Goal: Information Seeking & Learning: Understand process/instructions

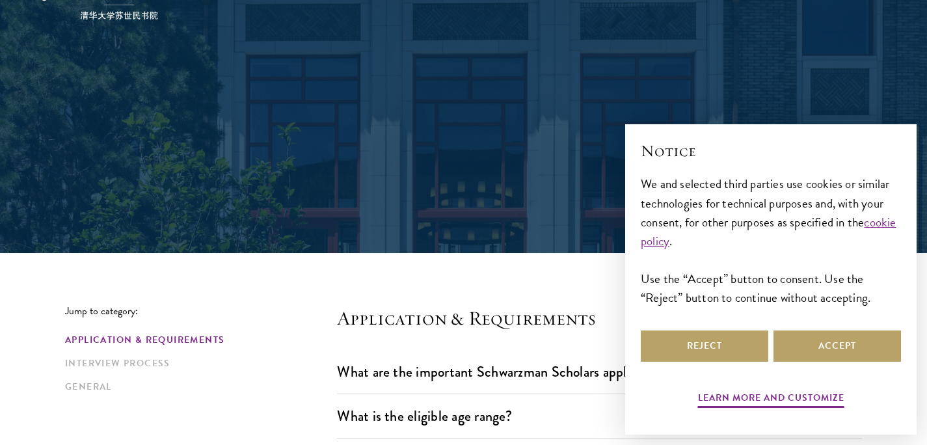
scroll to position [217, 0]
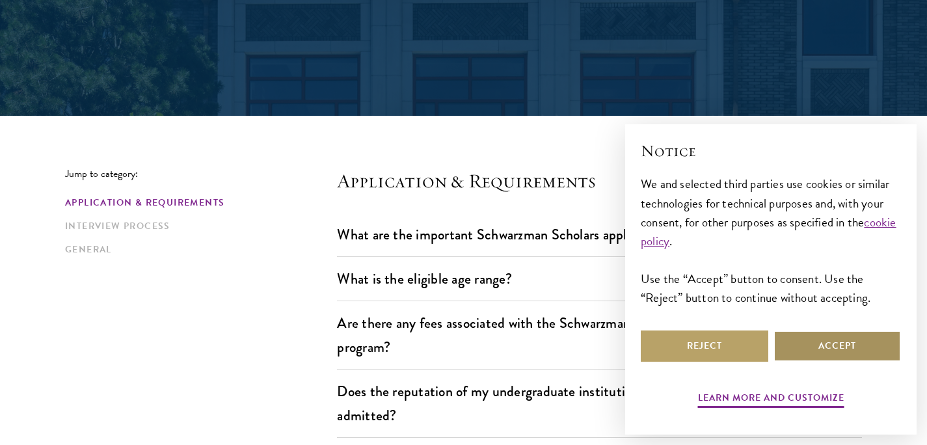
click at [813, 343] on button "Accept" at bounding box center [836, 345] width 127 height 31
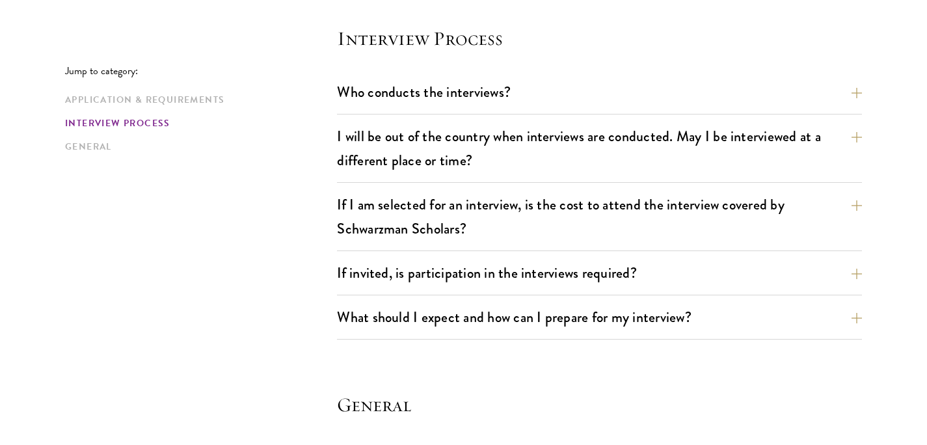
scroll to position [1492, 0]
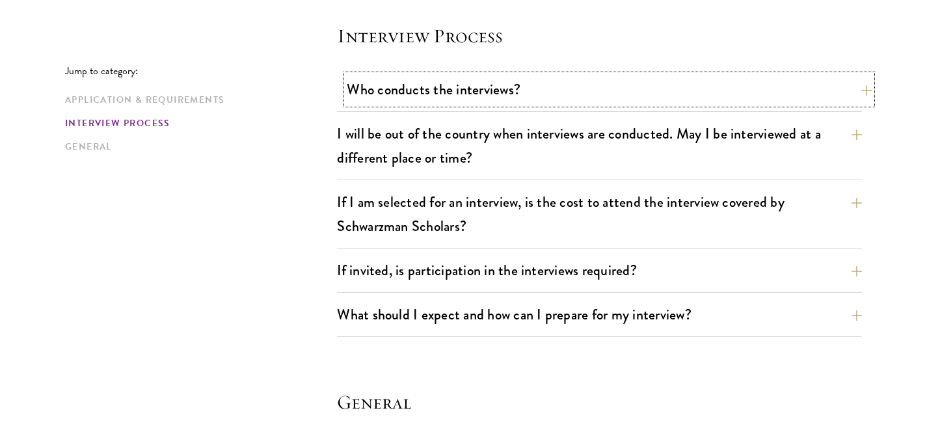
click at [430, 90] on button "Who conducts the interviews?" at bounding box center [609, 89] width 525 height 29
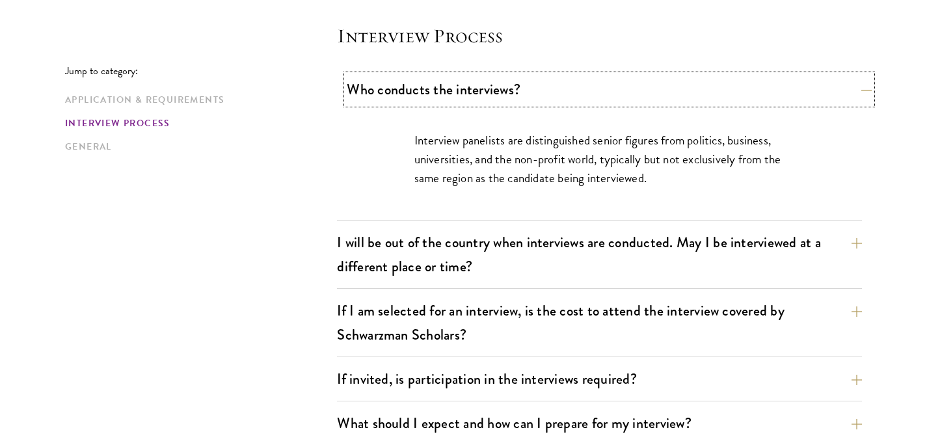
click at [429, 94] on button "Who conducts the interviews?" at bounding box center [609, 89] width 525 height 29
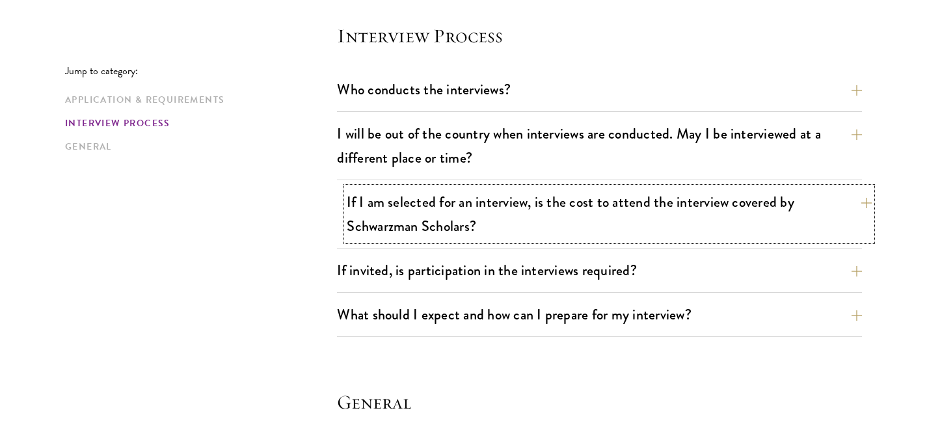
click at [420, 221] on button "If I am selected for an interview, is the cost to attend the interview covered …" at bounding box center [609, 213] width 525 height 53
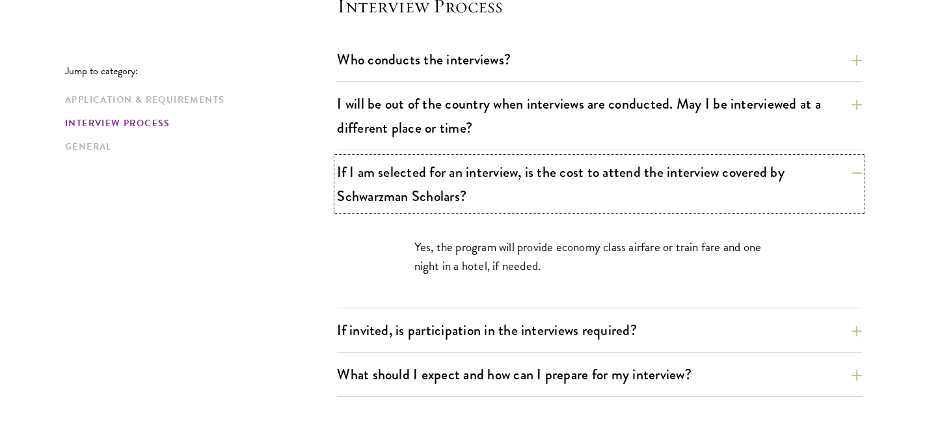
scroll to position [1586, 0]
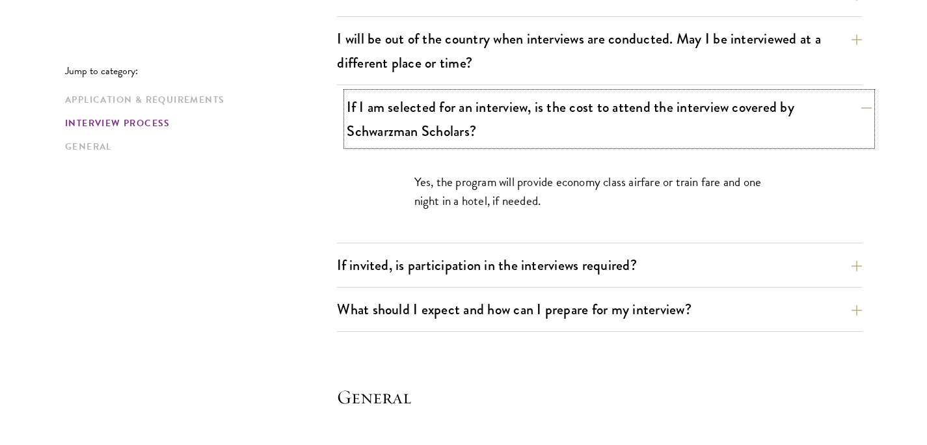
click at [464, 129] on button "If I am selected for an interview, is the cost to attend the interview covered …" at bounding box center [609, 118] width 525 height 53
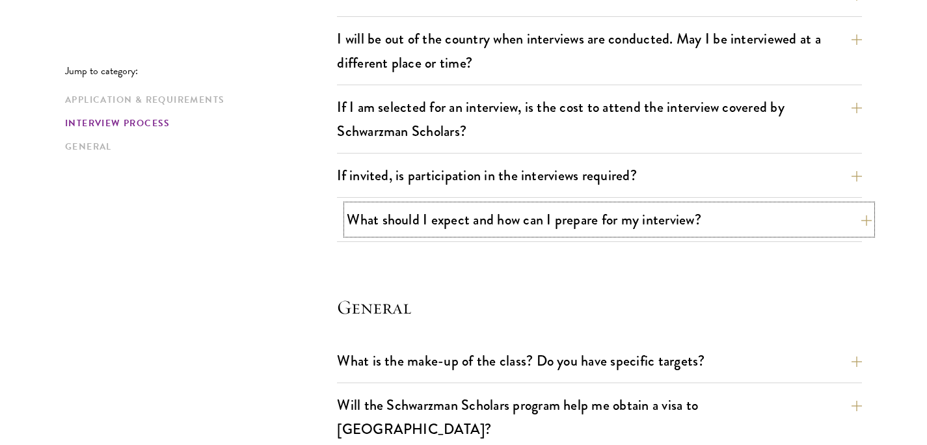
click at [447, 225] on button "What should I expect and how can I prepare for my interview?" at bounding box center [609, 219] width 525 height 29
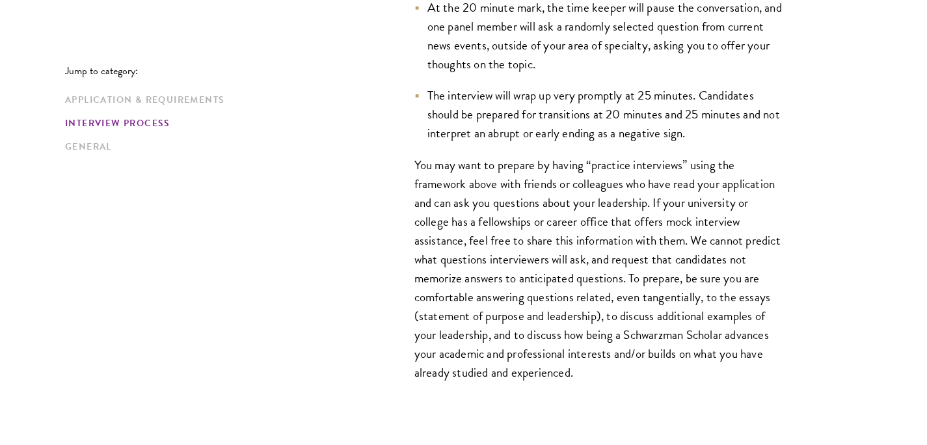
scroll to position [2218, 0]
click at [474, 39] on li "At the 20 minute mark, the time keeper will pause the conversation, and one pan…" at bounding box center [599, 34] width 371 height 75
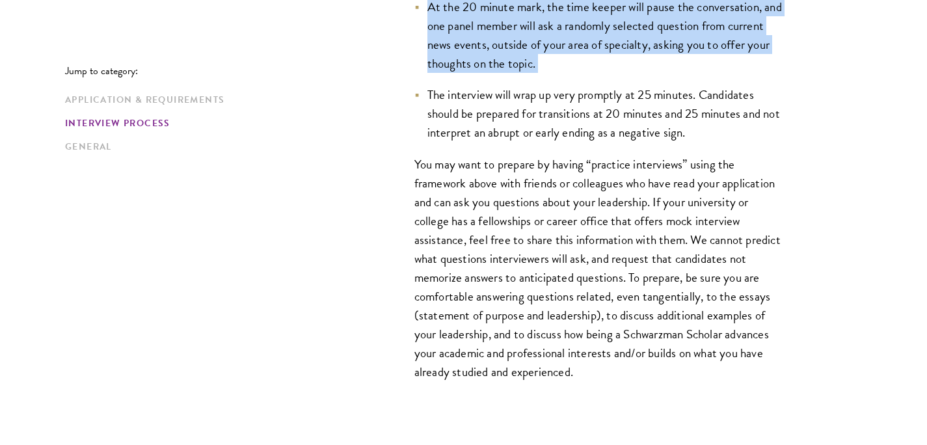
click at [474, 39] on li "At the 20 minute mark, the time keeper will pause the conversation, and one pan…" at bounding box center [599, 34] width 371 height 75
click at [470, 54] on li "At the 20 minute mark, the time keeper will pause the conversation, and one pan…" at bounding box center [599, 34] width 371 height 75
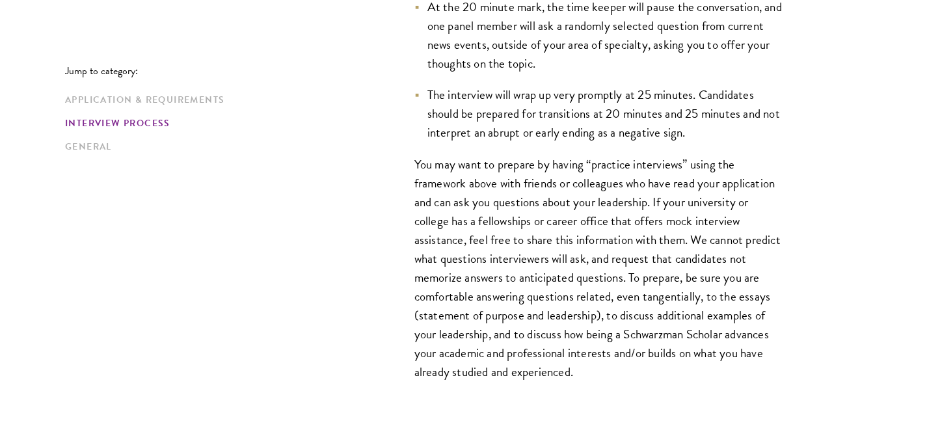
click at [470, 98] on li "The interview will wrap up very promptly at 25 minutes. Candidates should be pr…" at bounding box center [599, 113] width 371 height 57
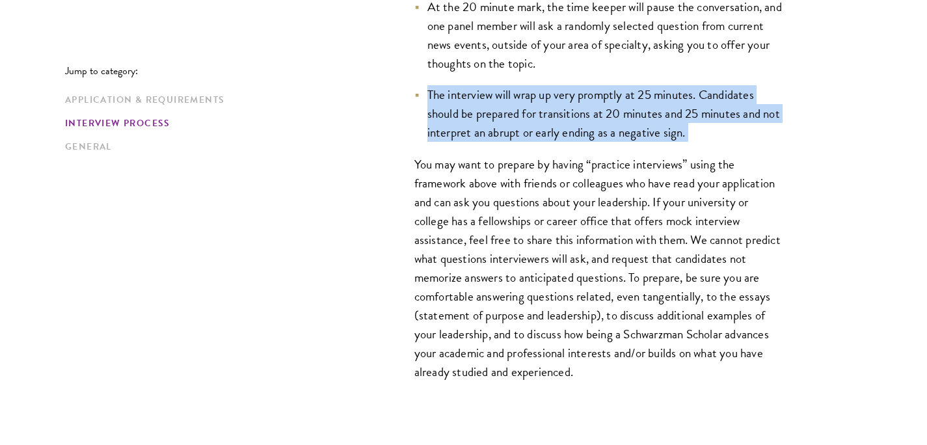
click at [470, 98] on li "The interview will wrap up very promptly at 25 minutes. Candidates should be pr…" at bounding box center [599, 113] width 371 height 57
click at [470, 99] on li "The interview will wrap up very promptly at 25 minutes. Candidates should be pr…" at bounding box center [599, 113] width 371 height 57
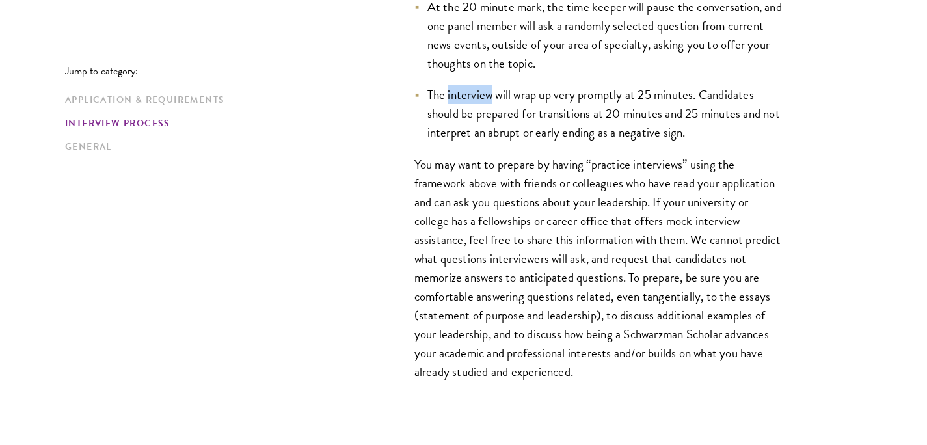
click at [470, 99] on li "The interview will wrap up very promptly at 25 minutes. Candidates should be pr…" at bounding box center [599, 113] width 371 height 57
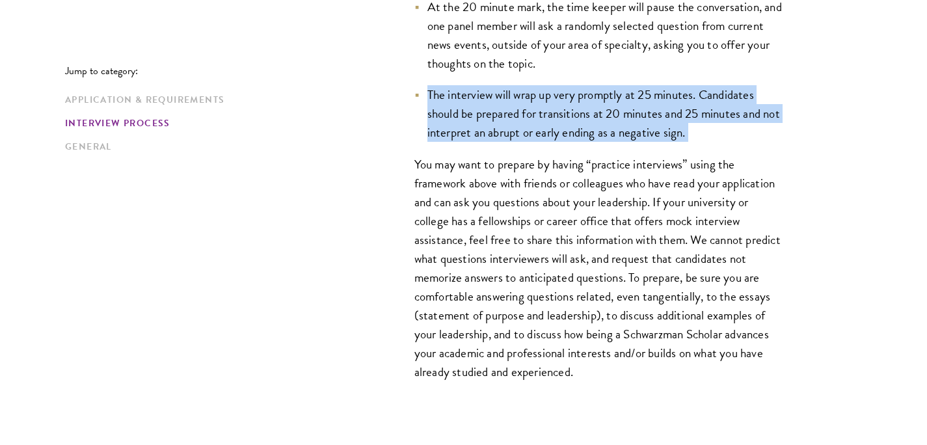
click at [470, 99] on li "The interview will wrap up very promptly at 25 minutes. Candidates should be pr…" at bounding box center [599, 113] width 371 height 57
click at [470, 122] on li "The interview will wrap up very promptly at 25 minutes. Candidates should be pr…" at bounding box center [599, 113] width 371 height 57
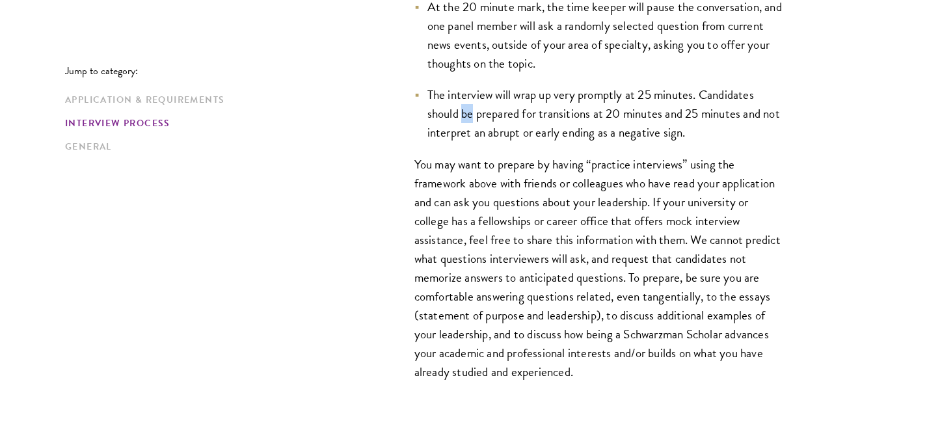
click at [470, 122] on li "The interview will wrap up very promptly at 25 minutes. Candidates should be pr…" at bounding box center [599, 113] width 371 height 57
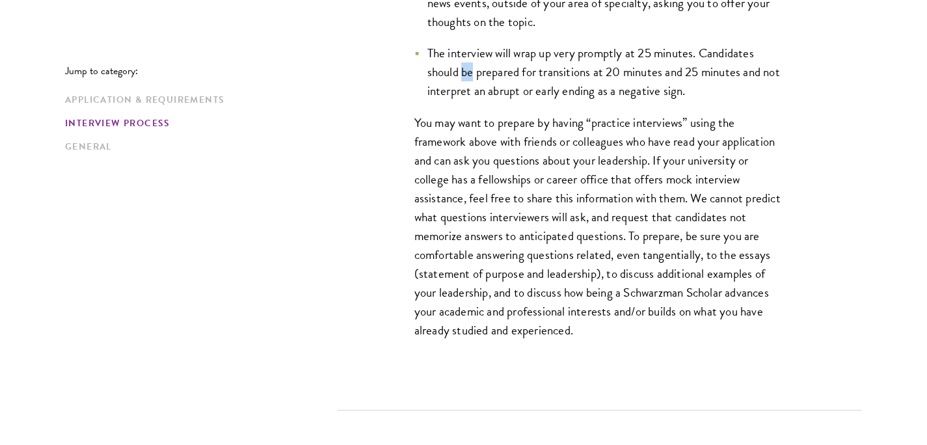
scroll to position [2261, 0]
click at [503, 150] on p "You may want to prepare by having “practice interviews” using the framework abo…" at bounding box center [599, 225] width 371 height 227
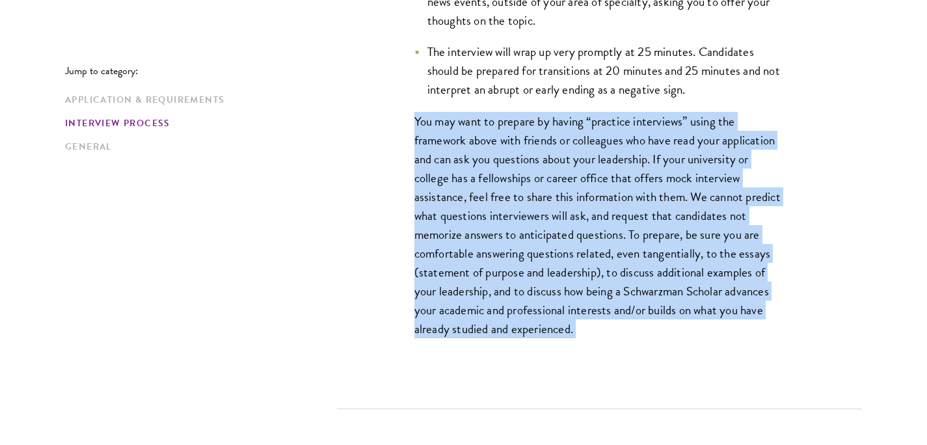
click at [503, 150] on p "You may want to prepare by having “practice interviews” using the framework abo…" at bounding box center [599, 225] width 371 height 227
click at [498, 179] on p "You may want to prepare by having “practice interviews” using the framework abo…" at bounding box center [599, 225] width 371 height 227
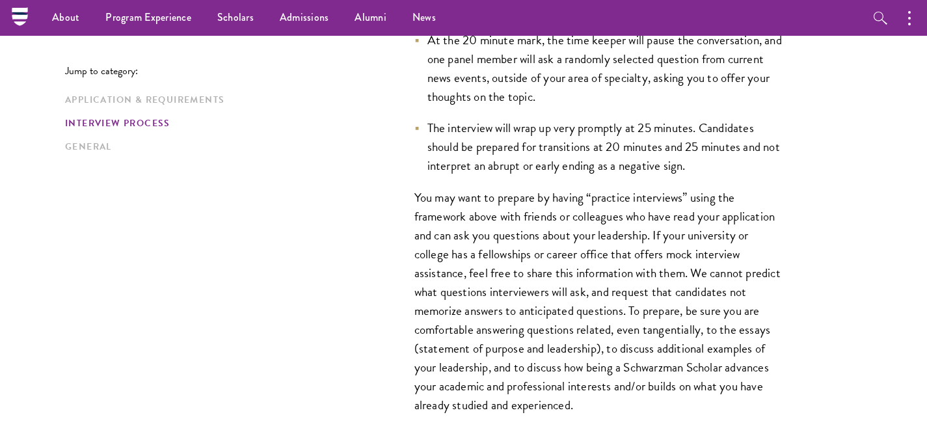
scroll to position [2183, 0]
